Goal: Navigation & Orientation: Find specific page/section

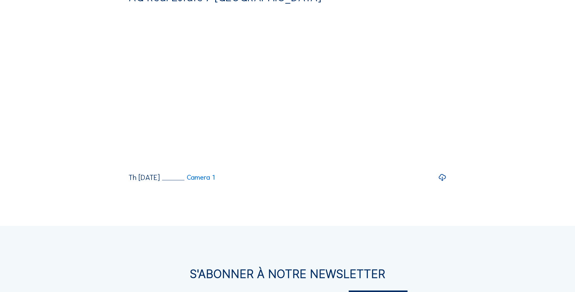
scroll to position [1112, 0]
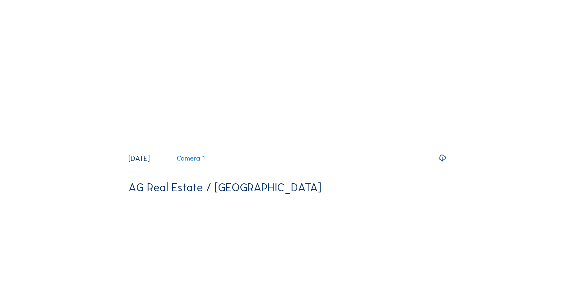
scroll to position [859, 0]
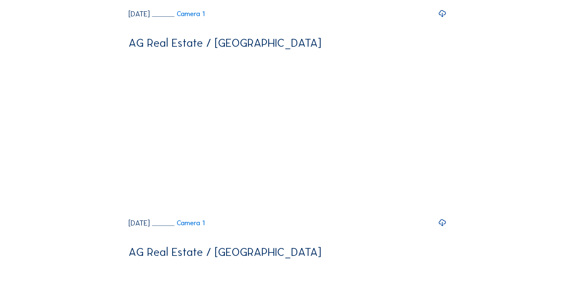
click at [307, 19] on icon at bounding box center [442, 13] width 8 height 10
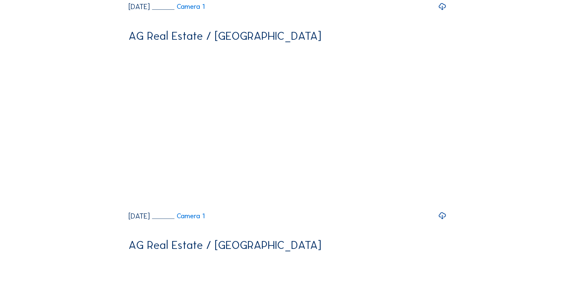
click at [307, 12] on icon at bounding box center [442, 7] width 8 height 10
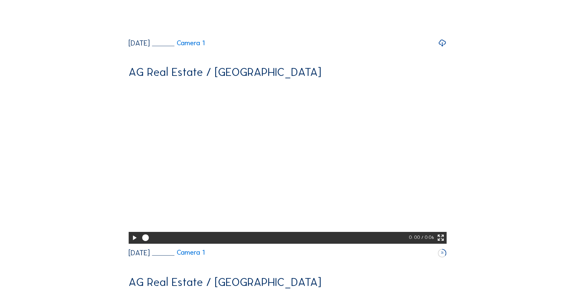
scroll to position [354, 0]
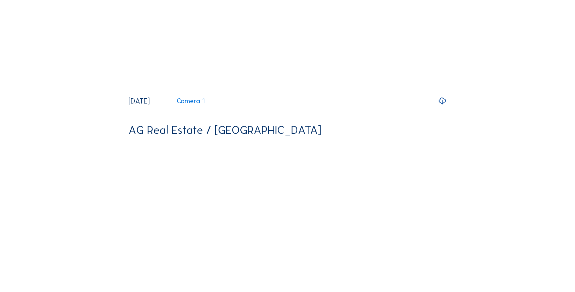
click at [307, 106] on icon at bounding box center [442, 101] width 8 height 10
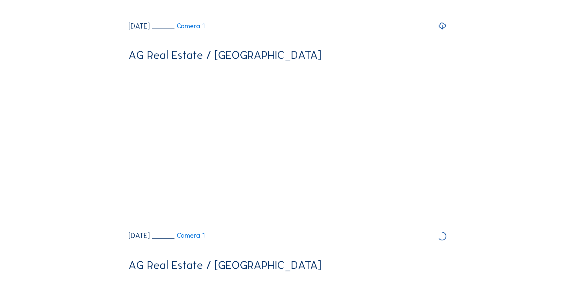
scroll to position [152, 0]
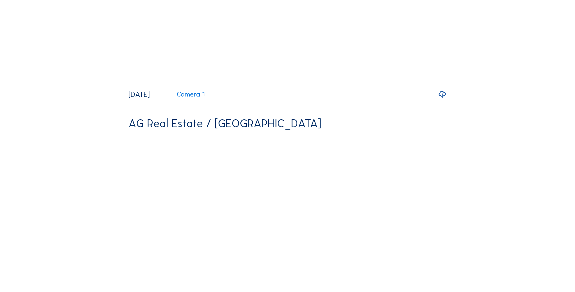
drag, startPoint x: 445, startPoint y: 112, endPoint x: 453, endPoint y: 121, distance: 12.0
click at [307, 99] on icon at bounding box center [442, 94] width 8 height 10
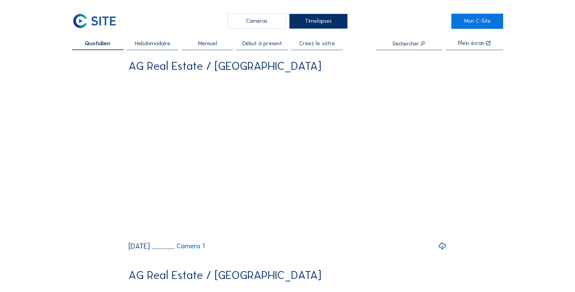
click at [161, 43] on span "Hebdomadaire" at bounding box center [152, 44] width 35 height 6
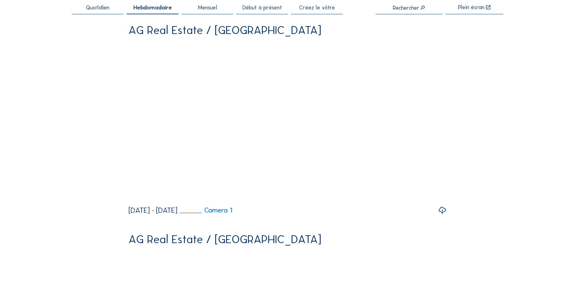
scroll to position [51, 0]
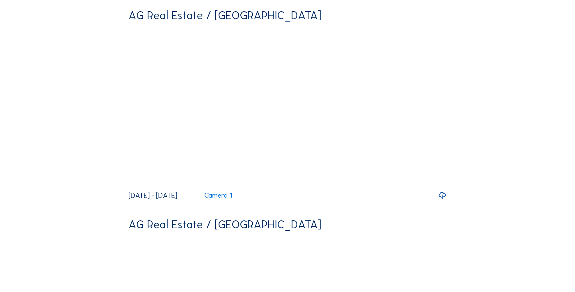
click at [307, 200] on div at bounding box center [442, 195] width 8 height 9
click at [307, 200] on icon at bounding box center [442, 195] width 8 height 10
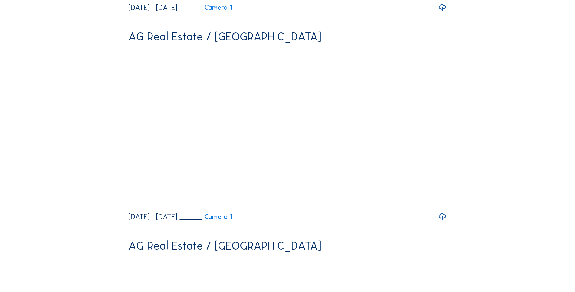
scroll to position [253, 0]
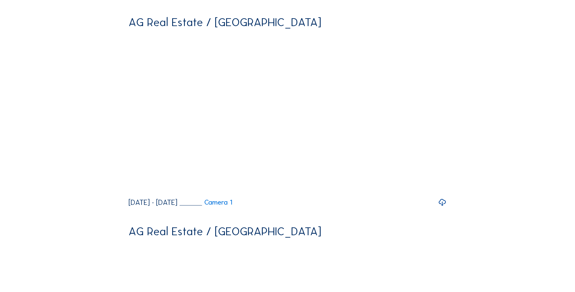
click at [307, 207] on icon at bounding box center [442, 202] width 8 height 10
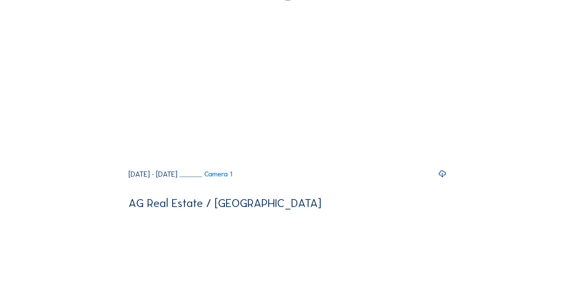
scroll to position [505, 0]
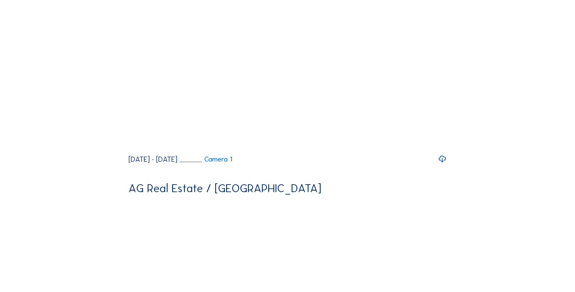
click at [307, 164] on icon at bounding box center [442, 159] width 8 height 10
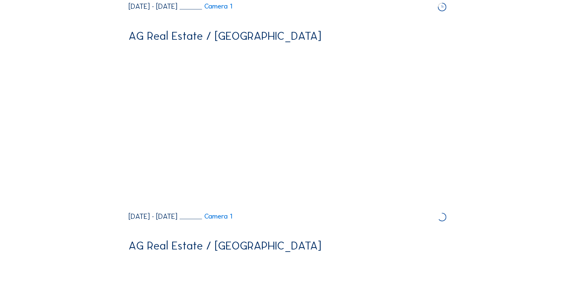
scroll to position [404, 0]
